Goal: Find specific page/section: Find specific page/section

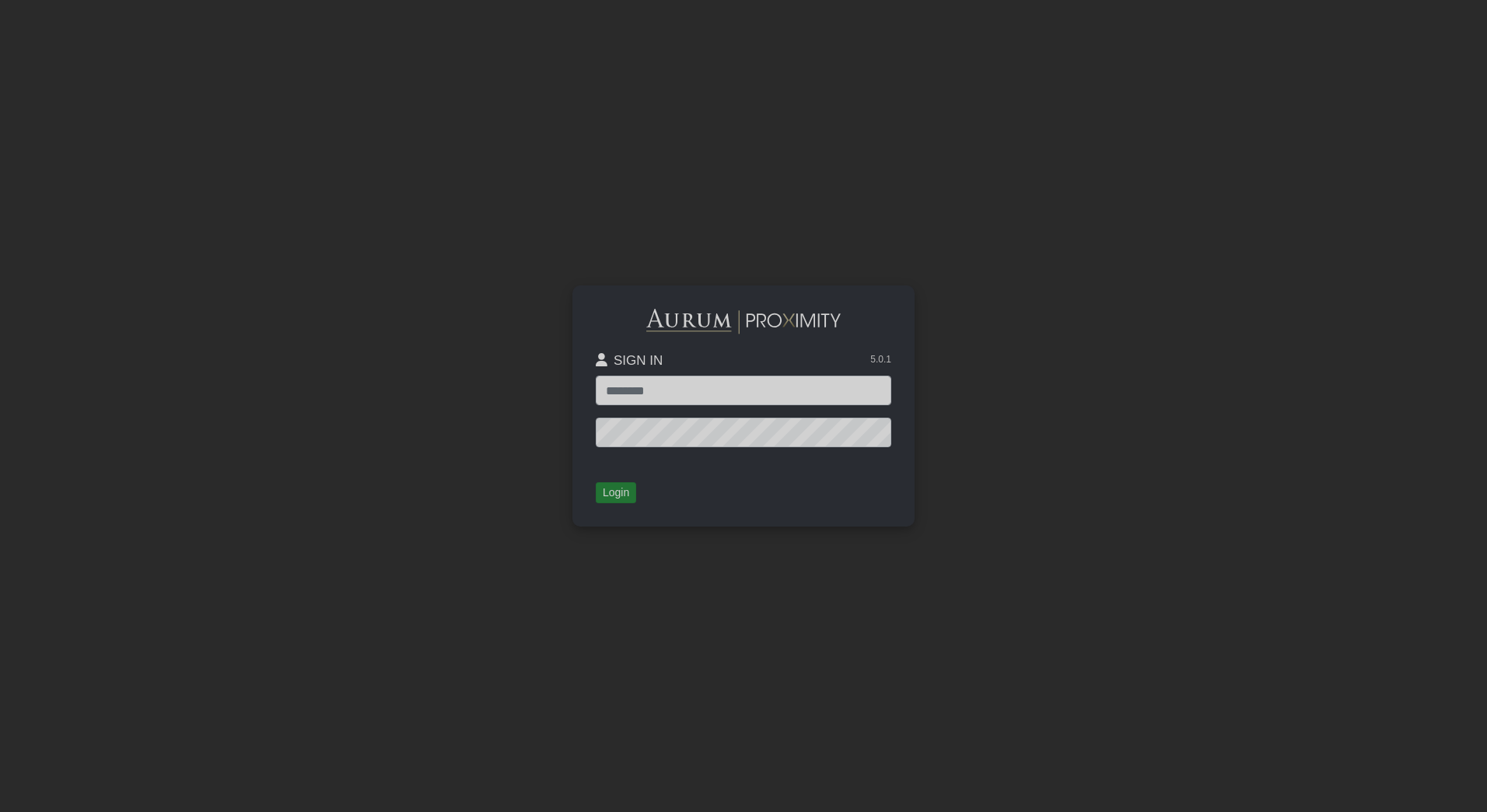
type input "**********"
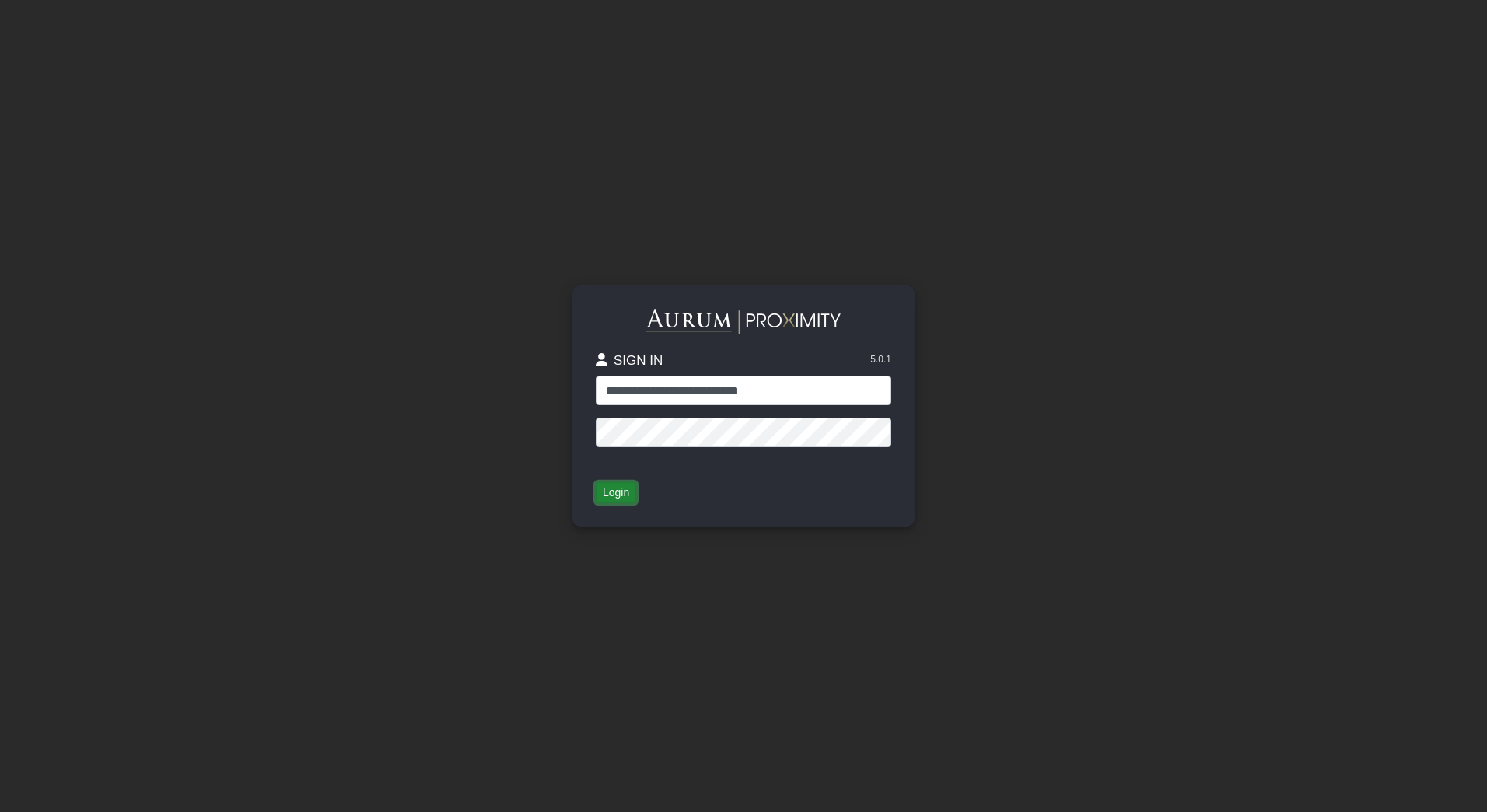
click at [609, 492] on button "Login" at bounding box center [616, 492] width 40 height 22
